Goal: Task Accomplishment & Management: Manage account settings

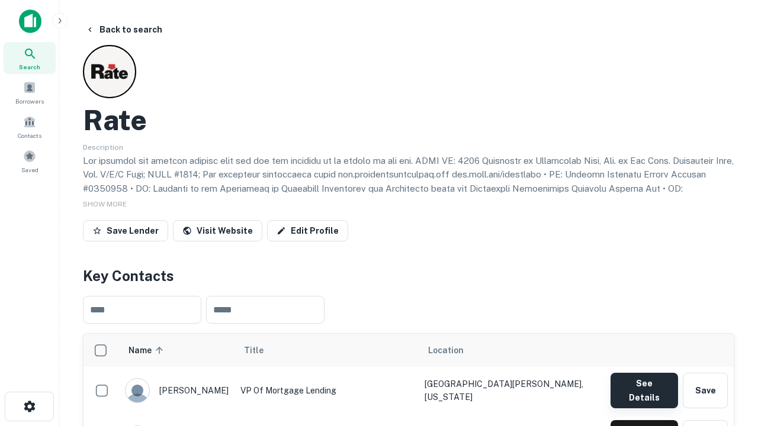
click at [644, 385] on button "See Details" at bounding box center [645, 391] width 68 height 36
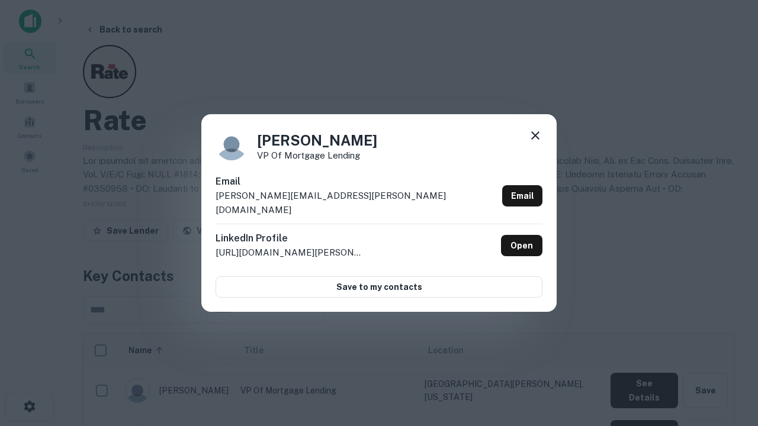
click at [535, 143] on icon at bounding box center [535, 136] width 14 height 14
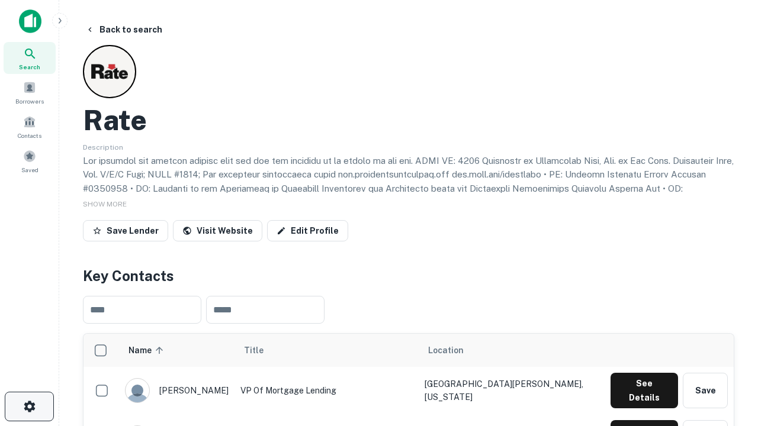
click at [29, 407] on icon "button" at bounding box center [30, 407] width 14 height 14
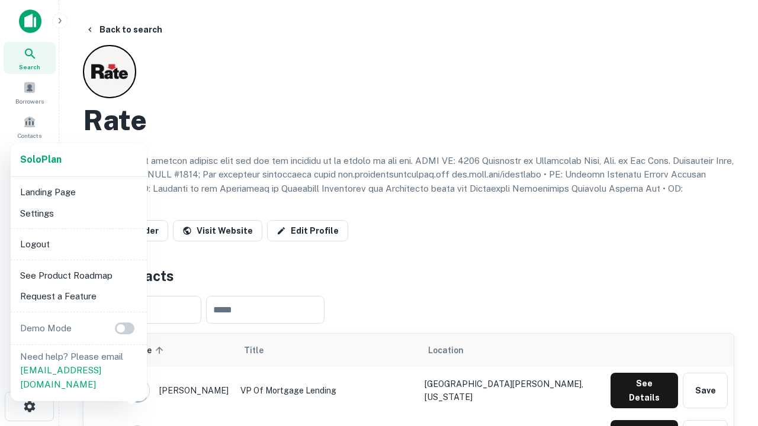
click at [78, 244] on li "Logout" at bounding box center [78, 244] width 127 height 21
